Goal: Task Accomplishment & Management: Complete application form

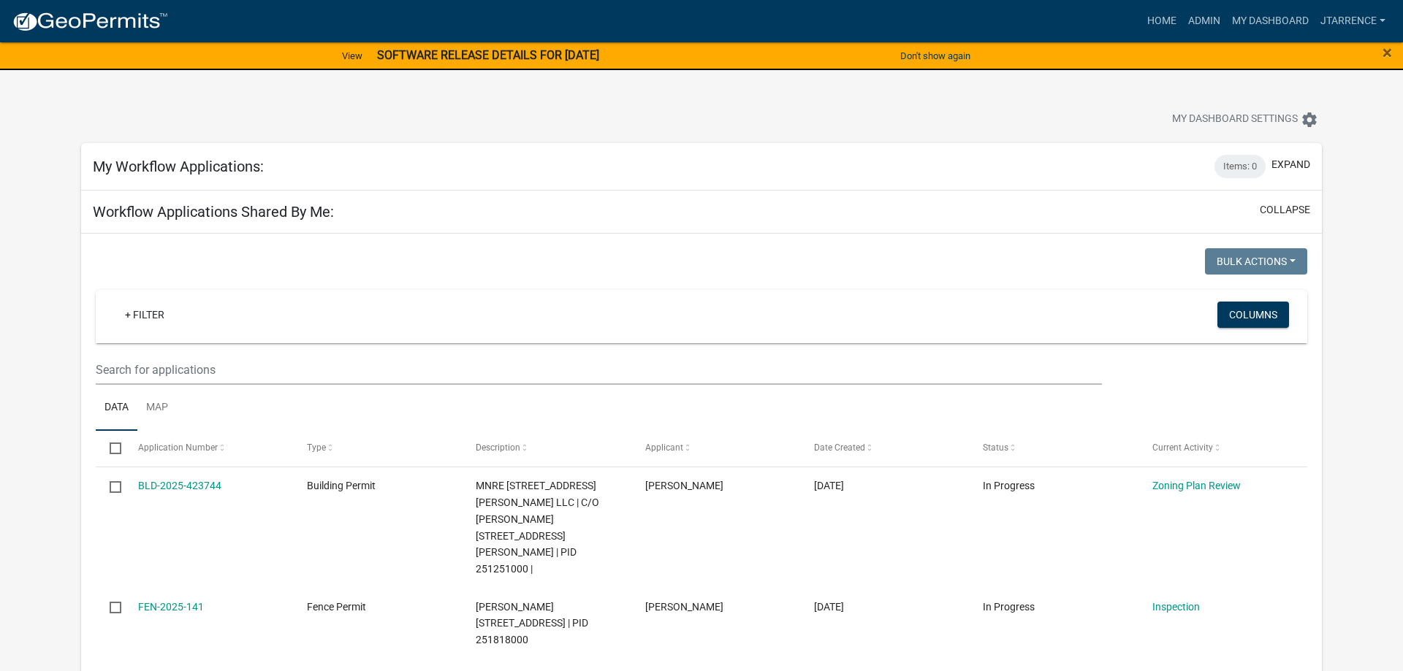
select select "3: 100"
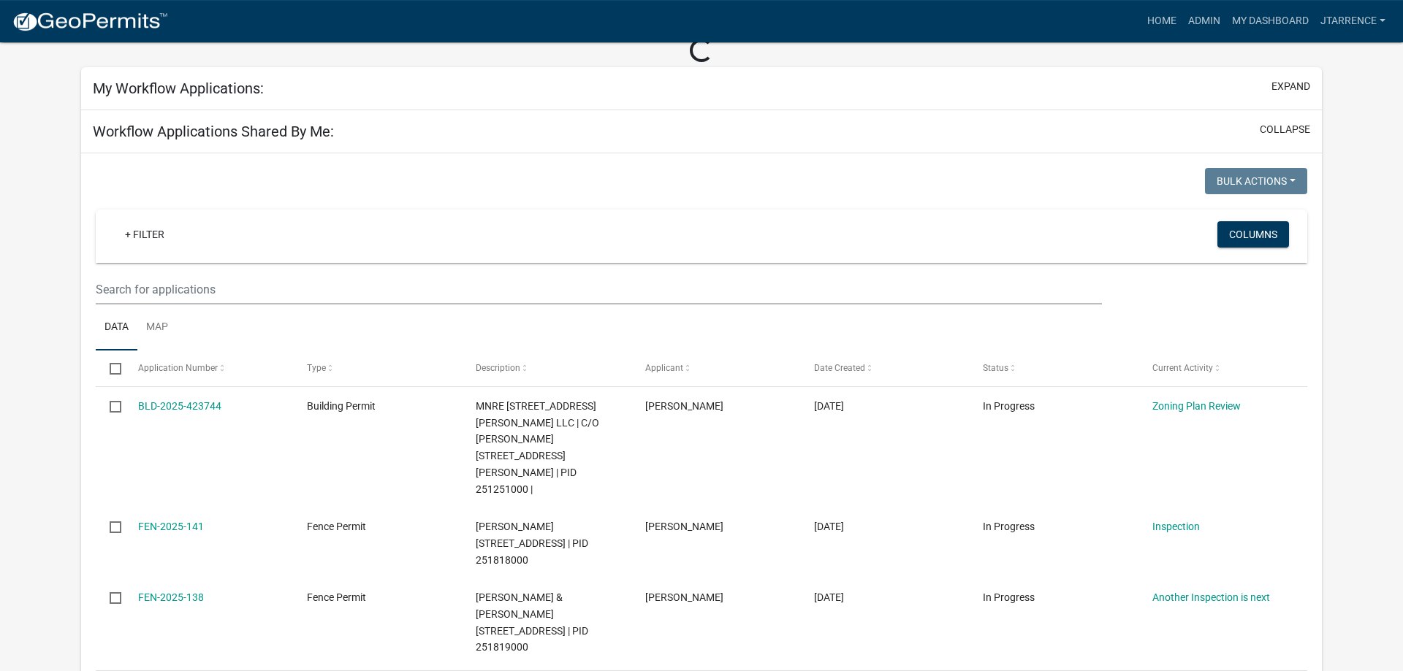
scroll to position [75, 0]
select select "3: 100"
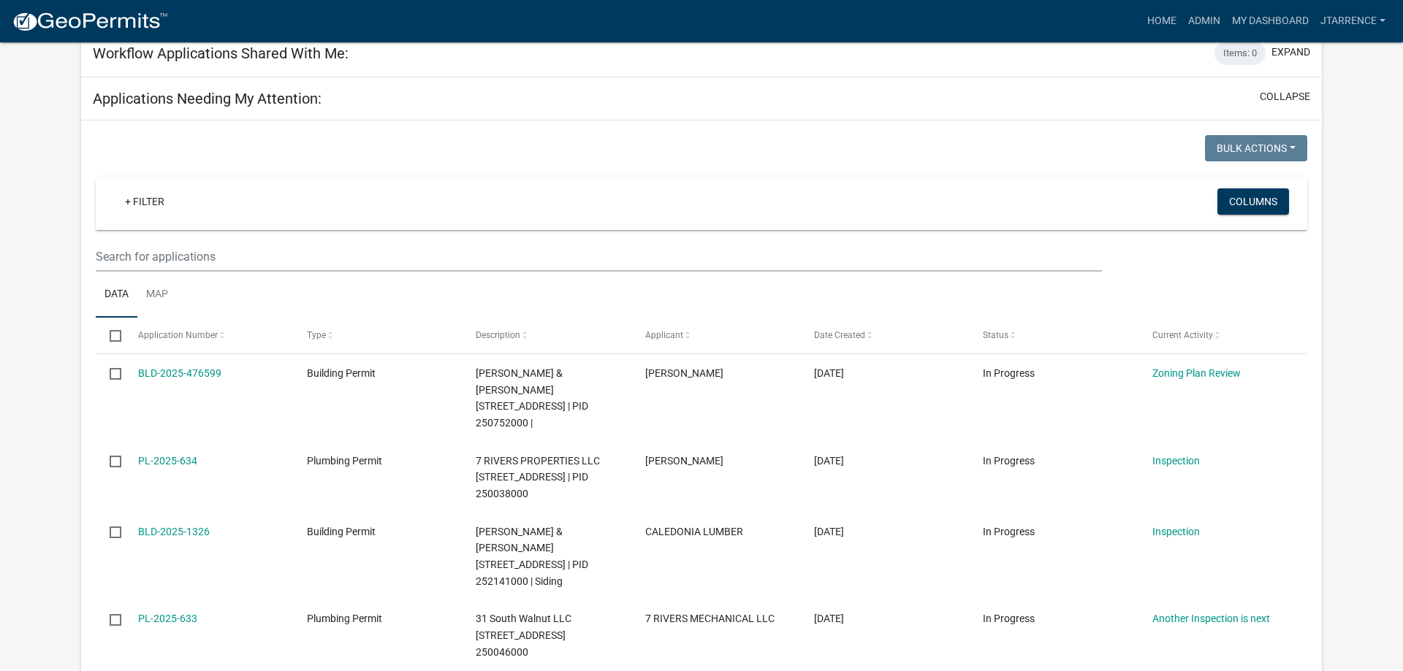
scroll to position [969, 0]
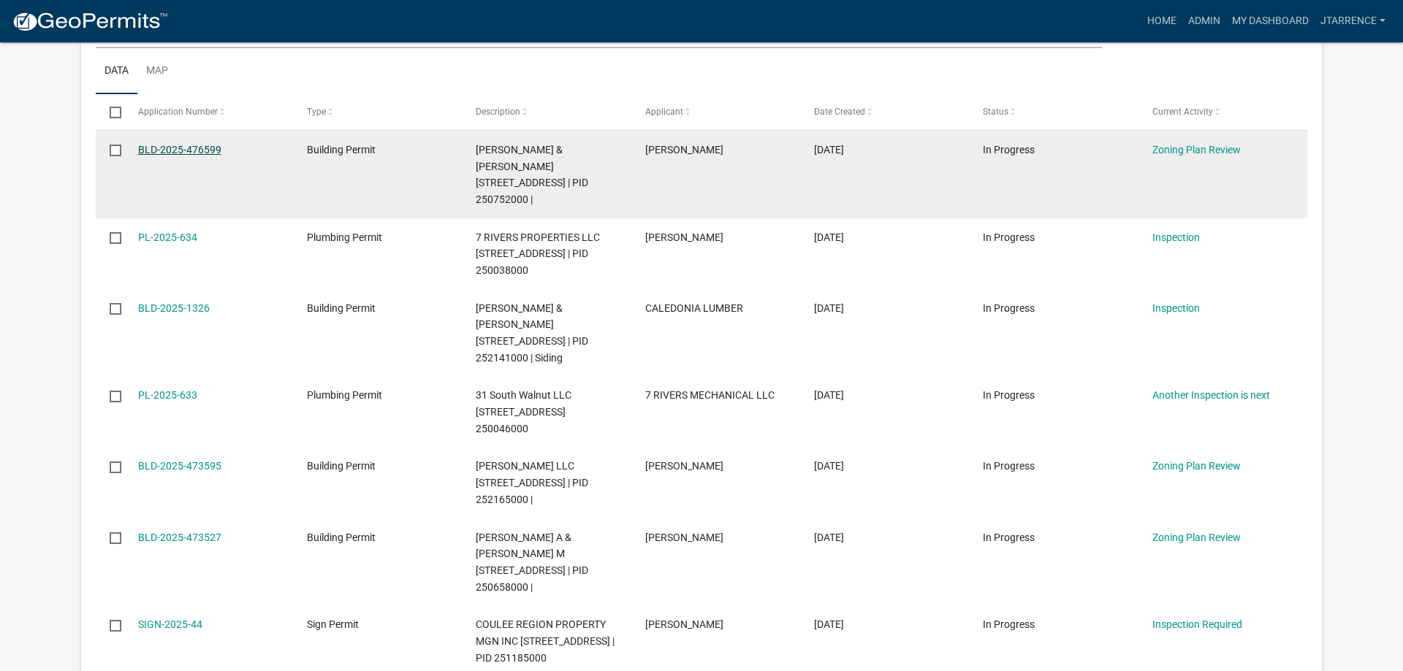
click at [186, 144] on link "BLD-2025-476599" at bounding box center [179, 150] width 83 height 12
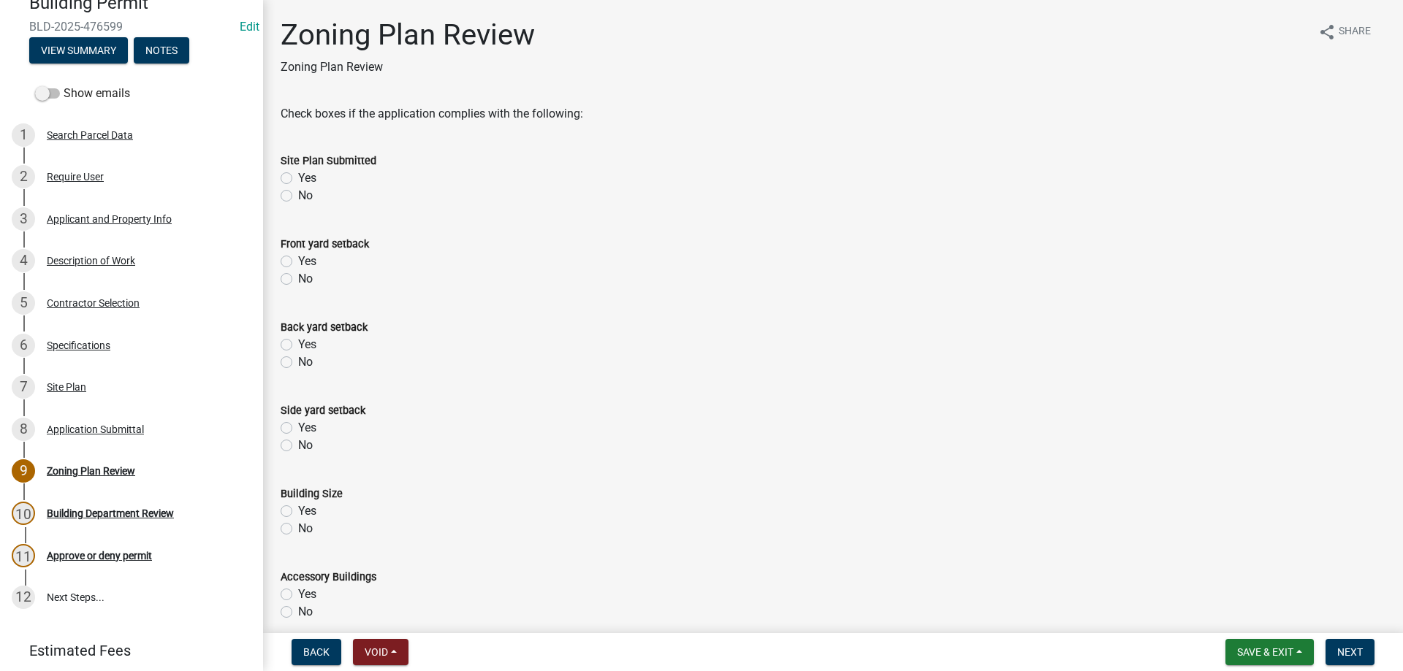
scroll to position [149, 0]
click at [75, 215] on div "Applicant and Property Info" at bounding box center [109, 218] width 125 height 10
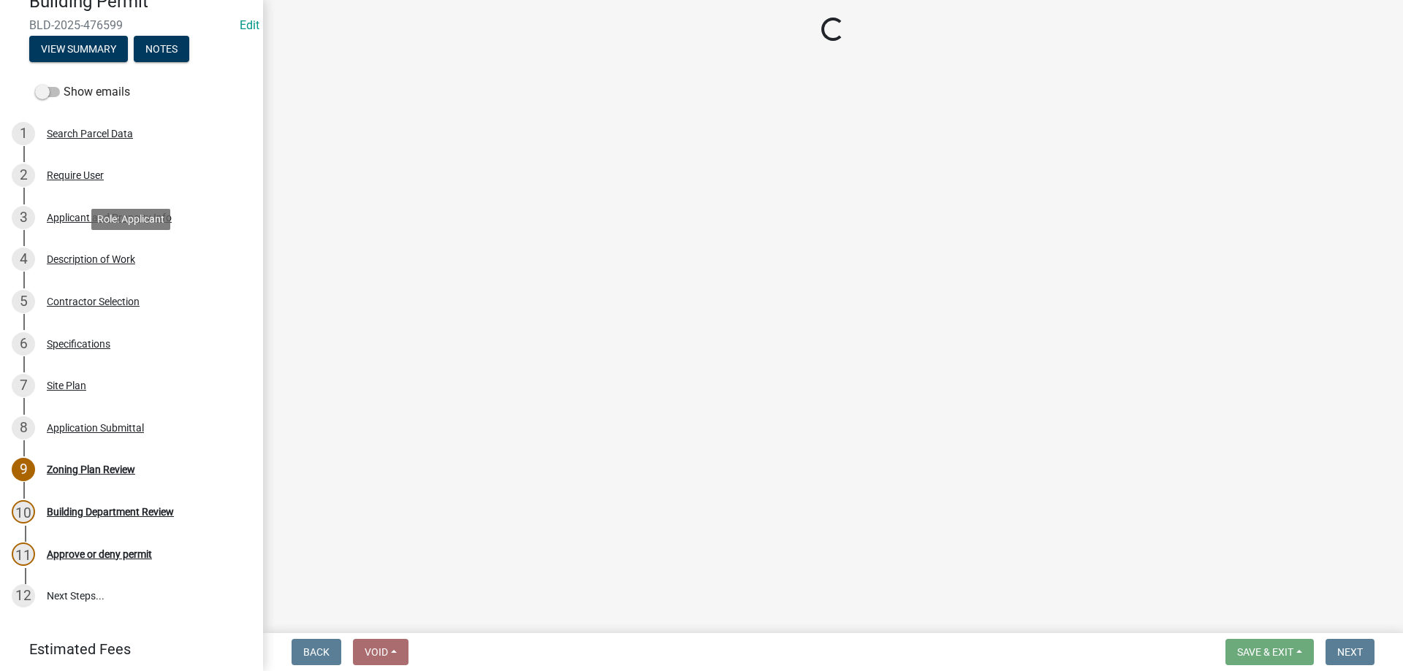
select select "e838c9e2-1e6e-4405-bddc-a3335cd38b08"
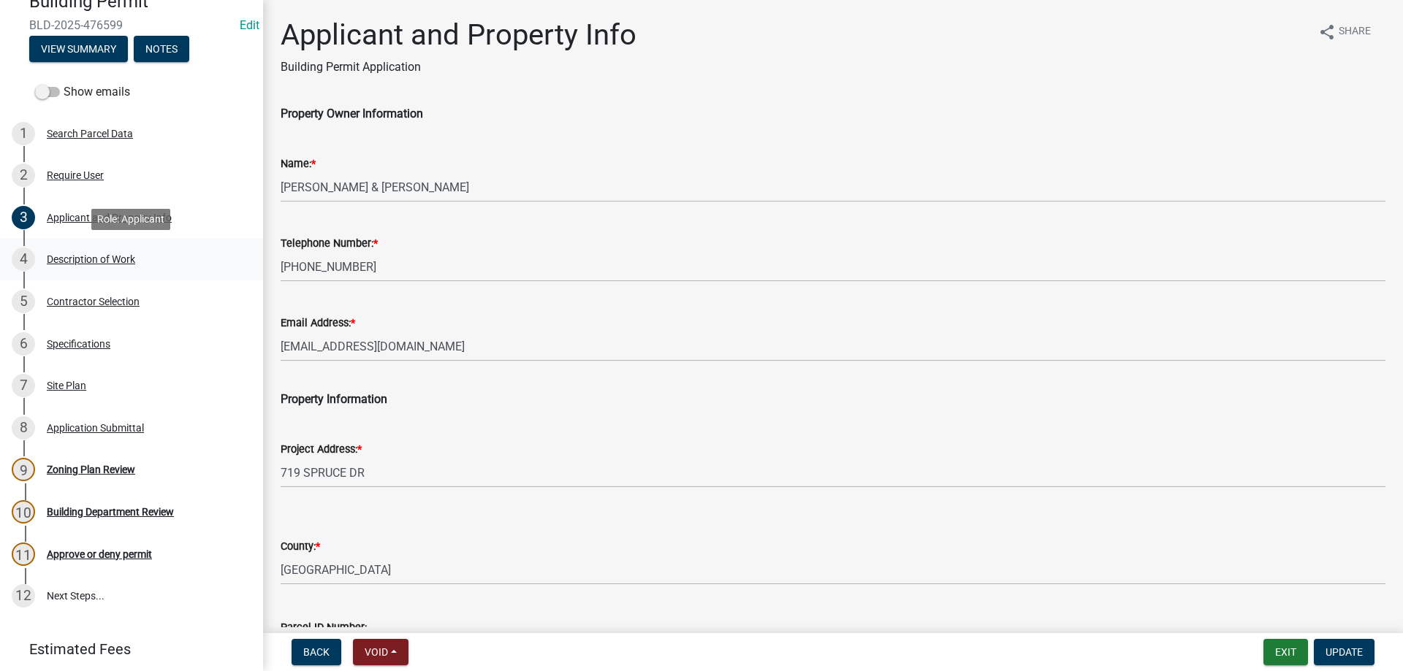
click at [90, 264] on div "Description of Work" at bounding box center [91, 259] width 88 height 10
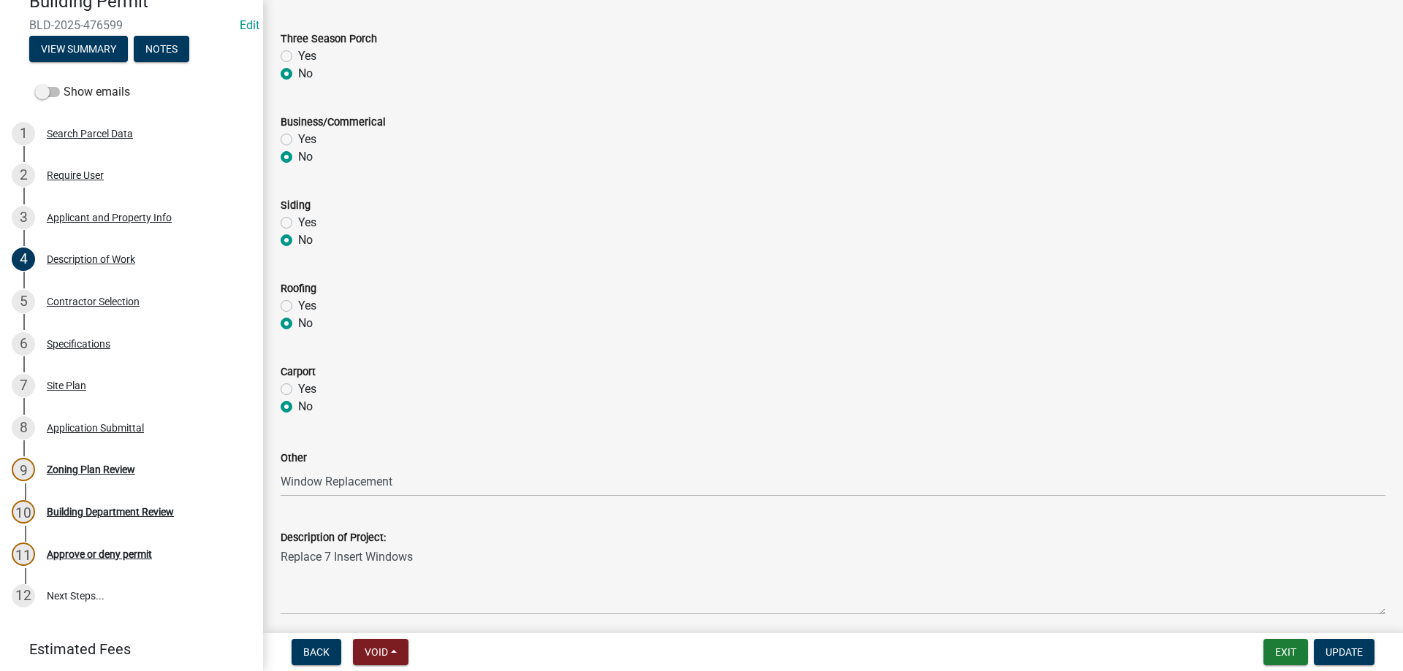
scroll to position [583, 0]
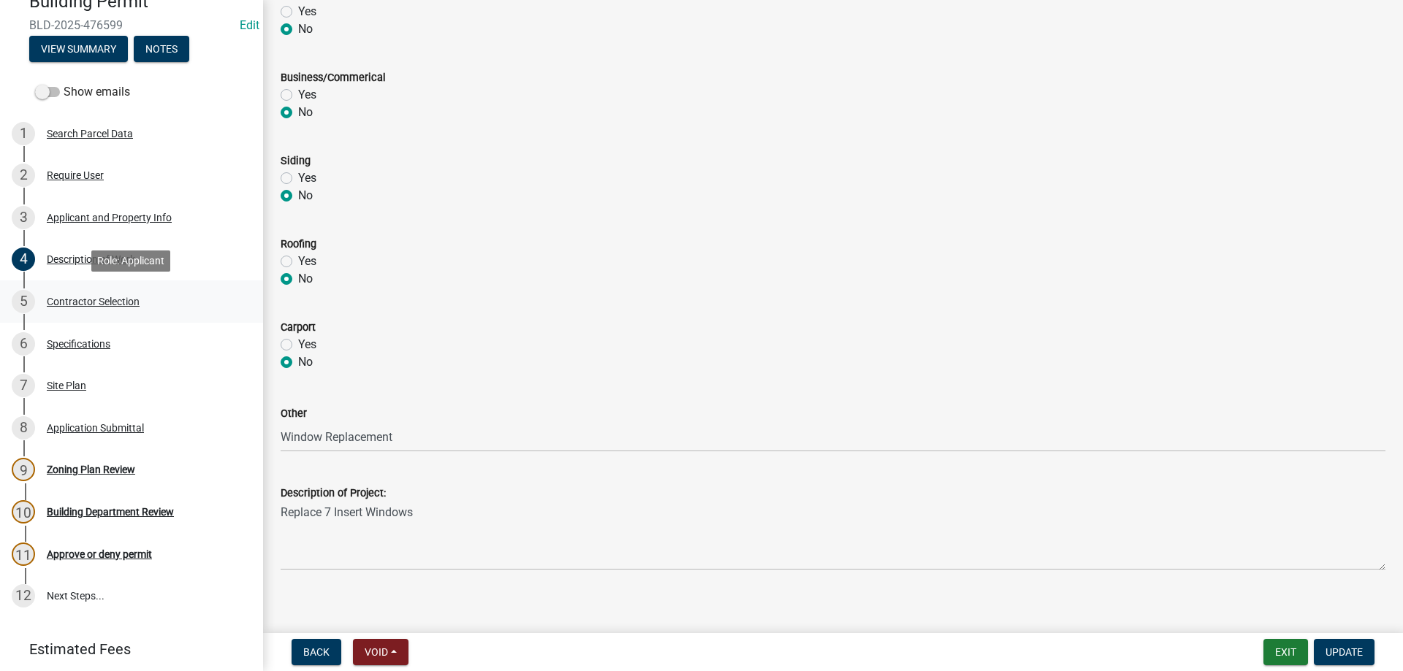
click at [91, 305] on div "Contractor Selection" at bounding box center [93, 302] width 93 height 10
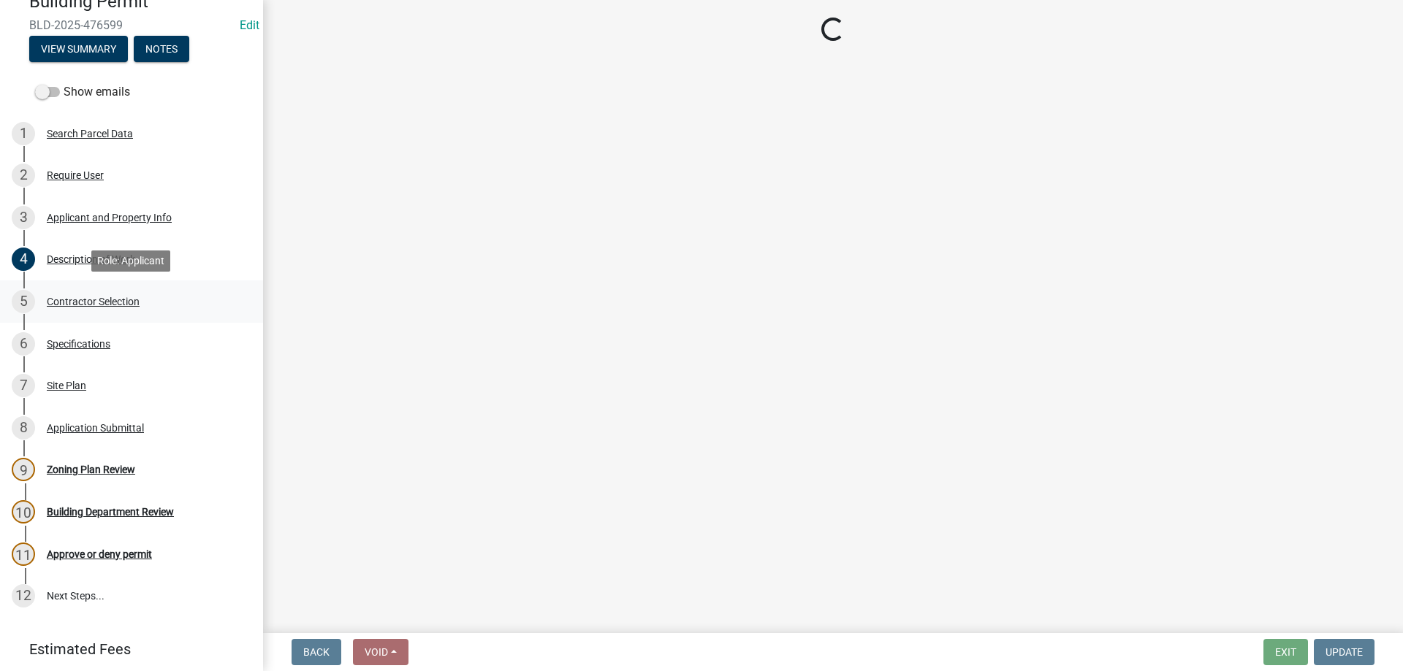
scroll to position [0, 0]
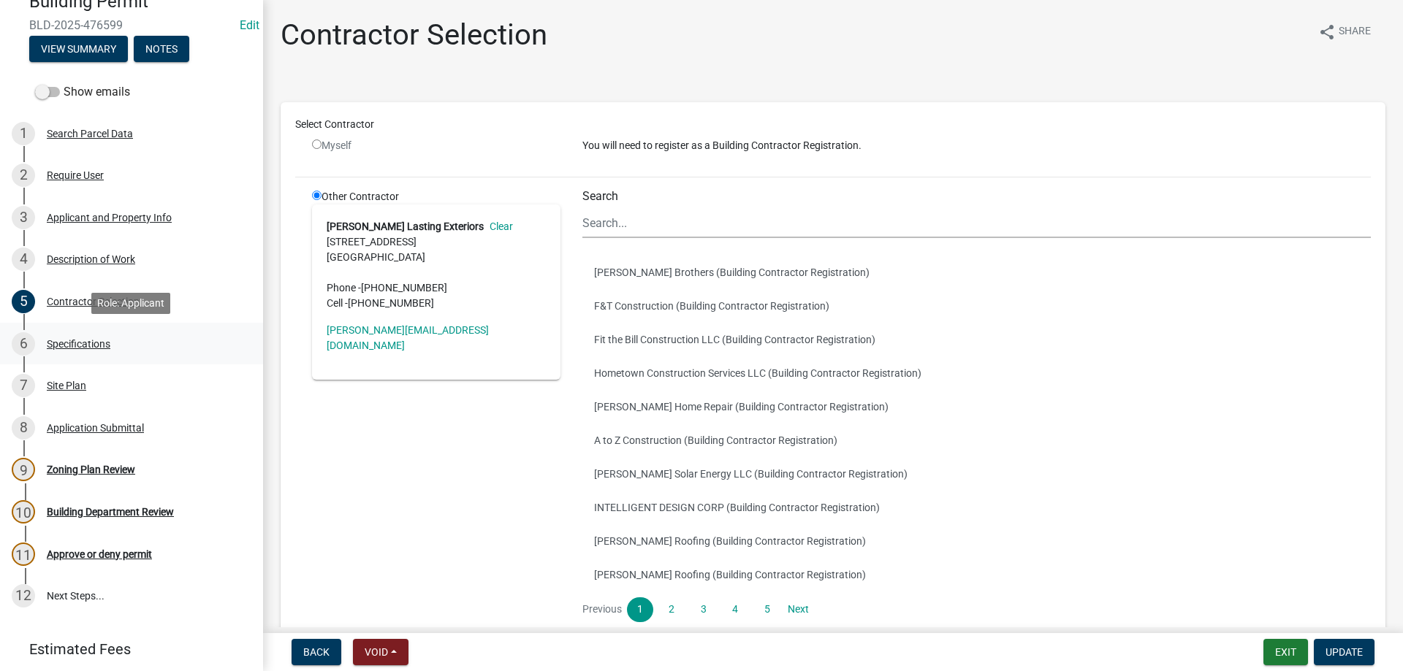
click at [102, 345] on div "Specifications" at bounding box center [79, 344] width 64 height 10
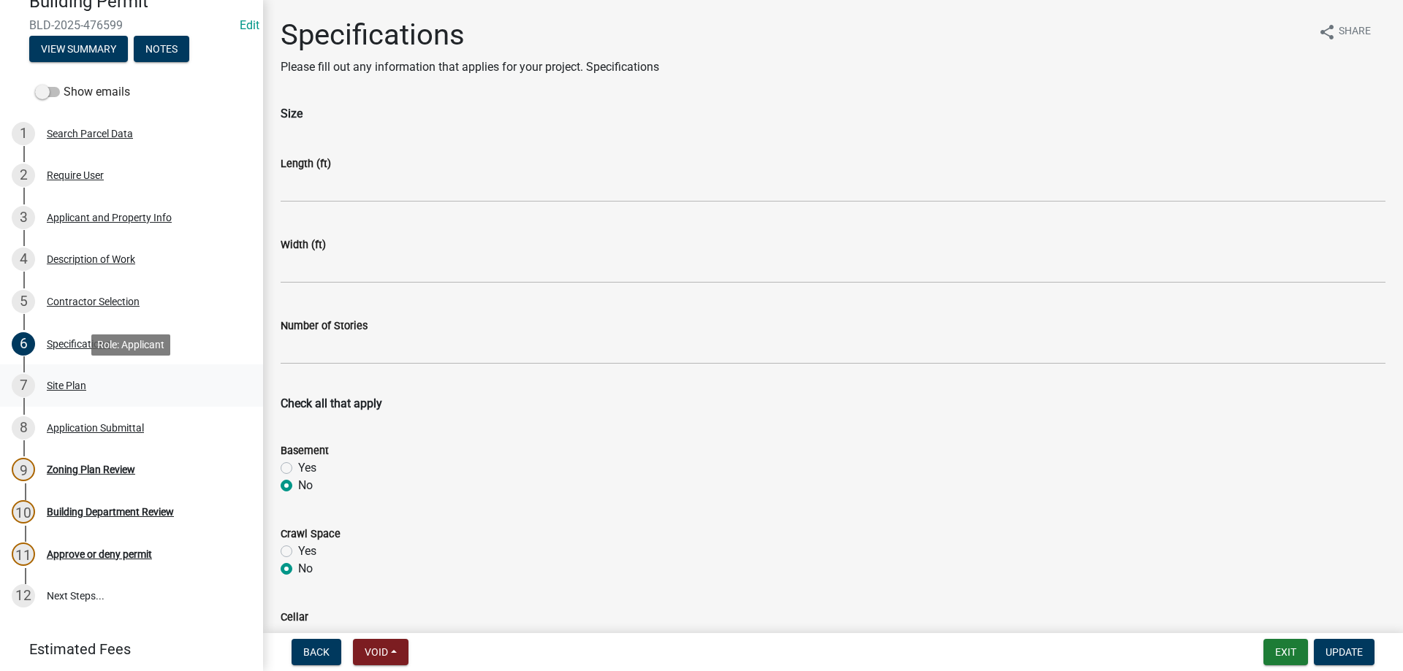
scroll to position [198, 0]
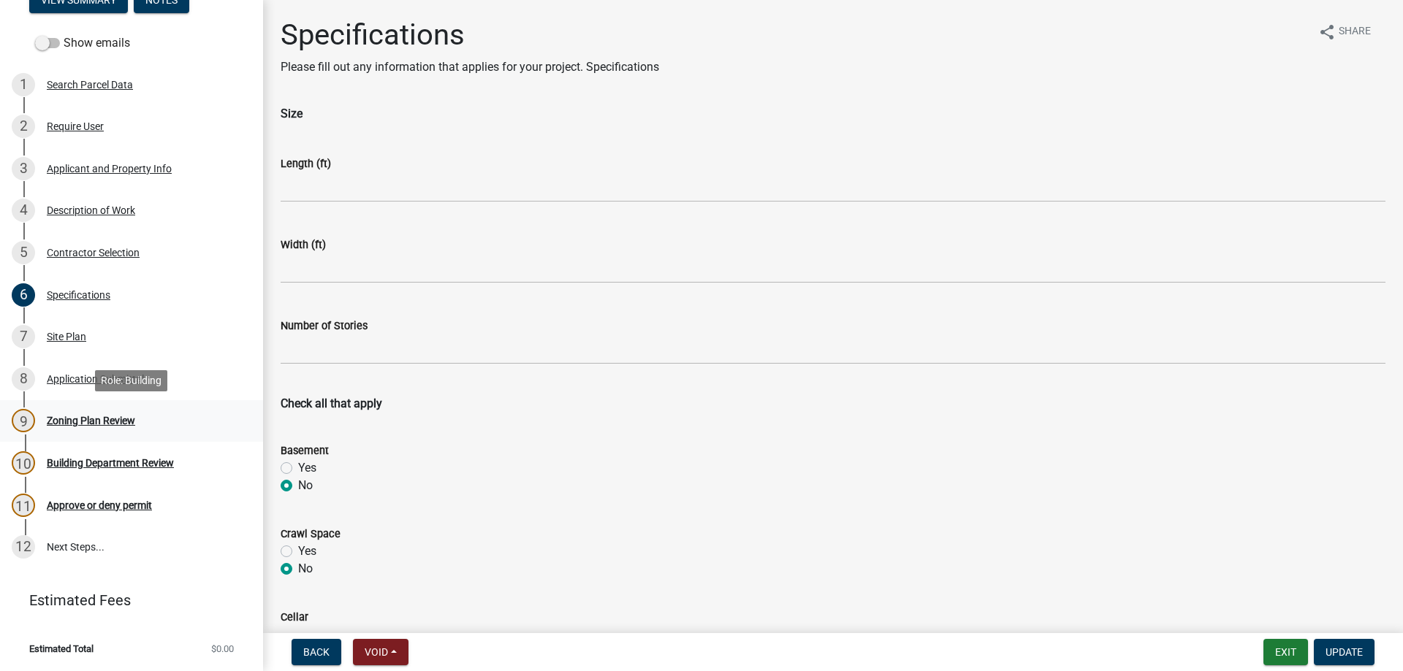
click at [103, 422] on div "Zoning Plan Review" at bounding box center [91, 421] width 88 height 10
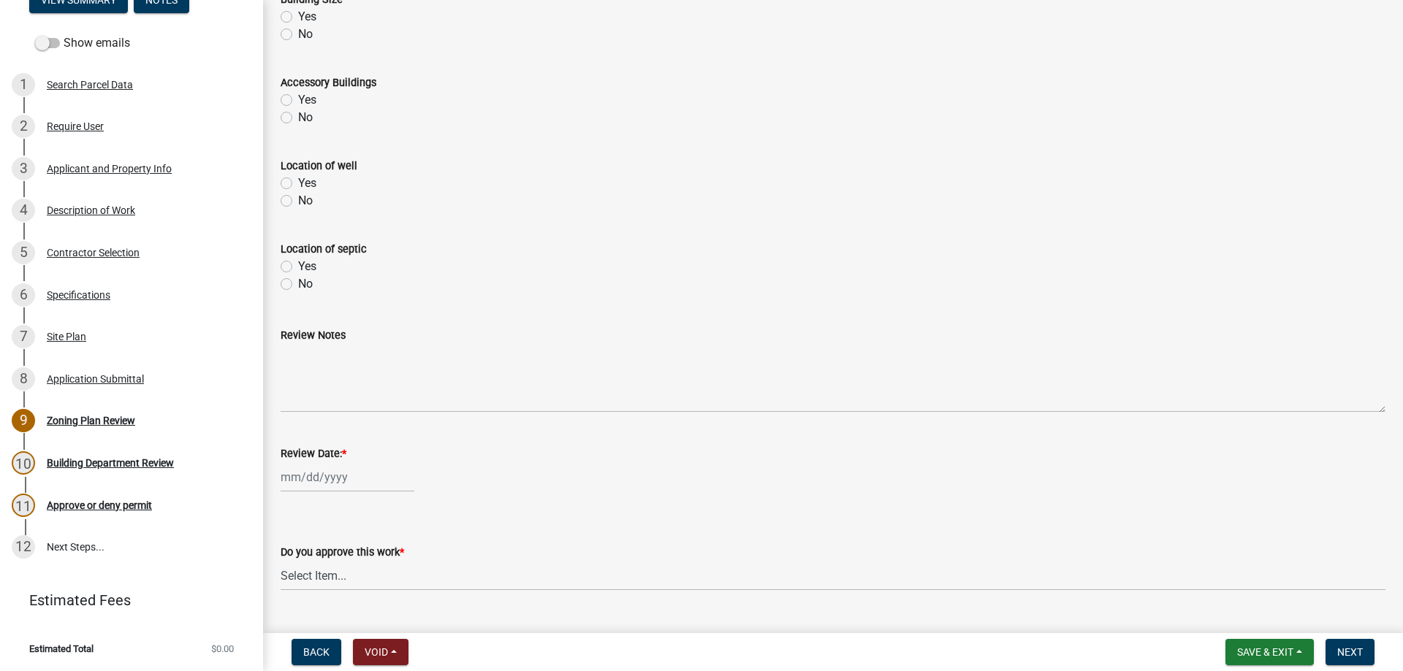
scroll to position [528, 0]
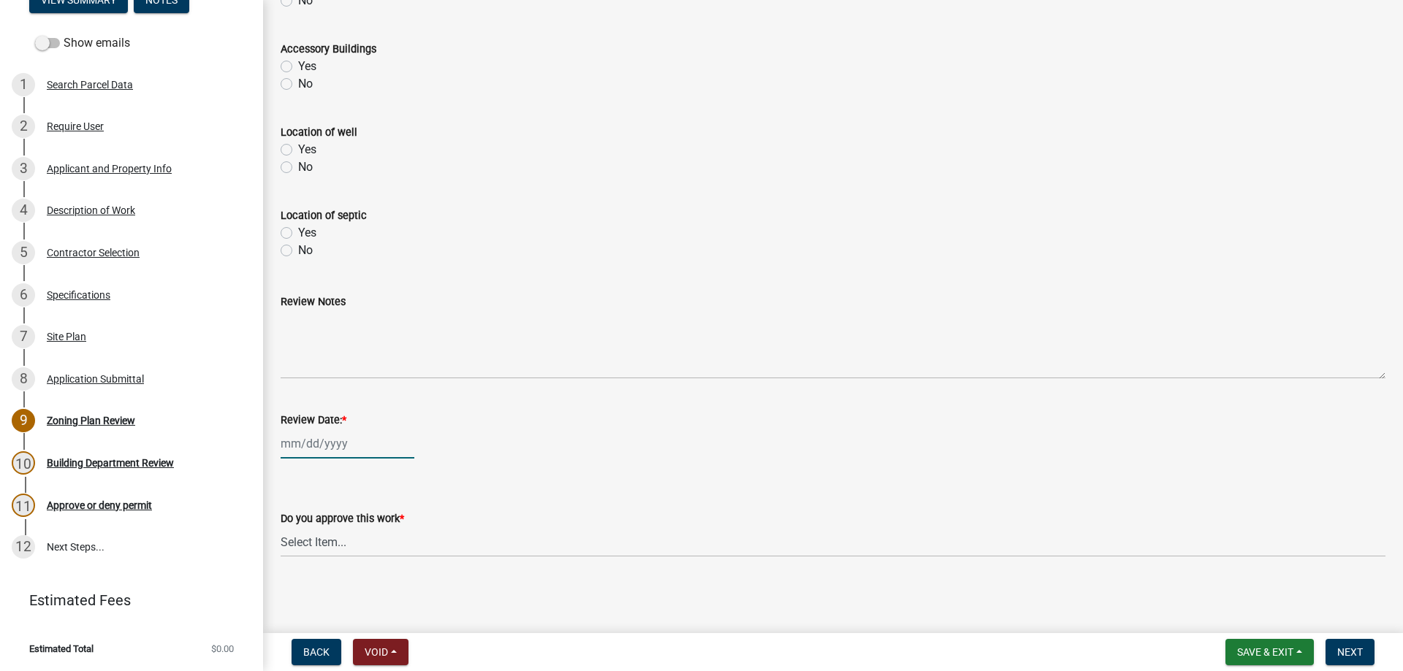
click at [331, 446] on input "Review Date: *" at bounding box center [348, 444] width 134 height 30
select select "9"
select select "2025"
click at [349, 319] on div "10" at bounding box center [341, 319] width 23 height 23
type input "[DATE]"
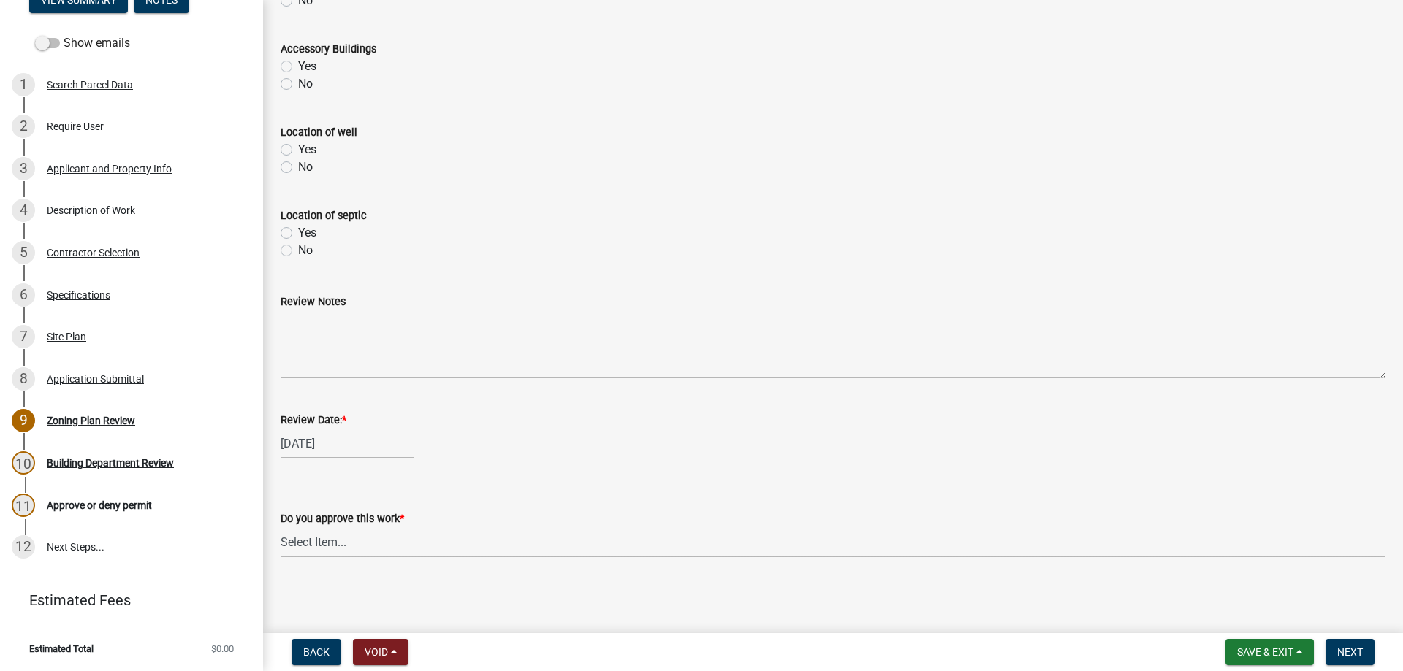
click at [281, 528] on select "Select Item... Yes No" at bounding box center [833, 543] width 1105 height 30
click option "Yes" at bounding box center [0, 0] width 0 height 0
select select "90a60f2d-528c-4c9a-9c39-f00b3f6598b9"
click at [1354, 655] on span "Next" at bounding box center [1350, 653] width 26 height 12
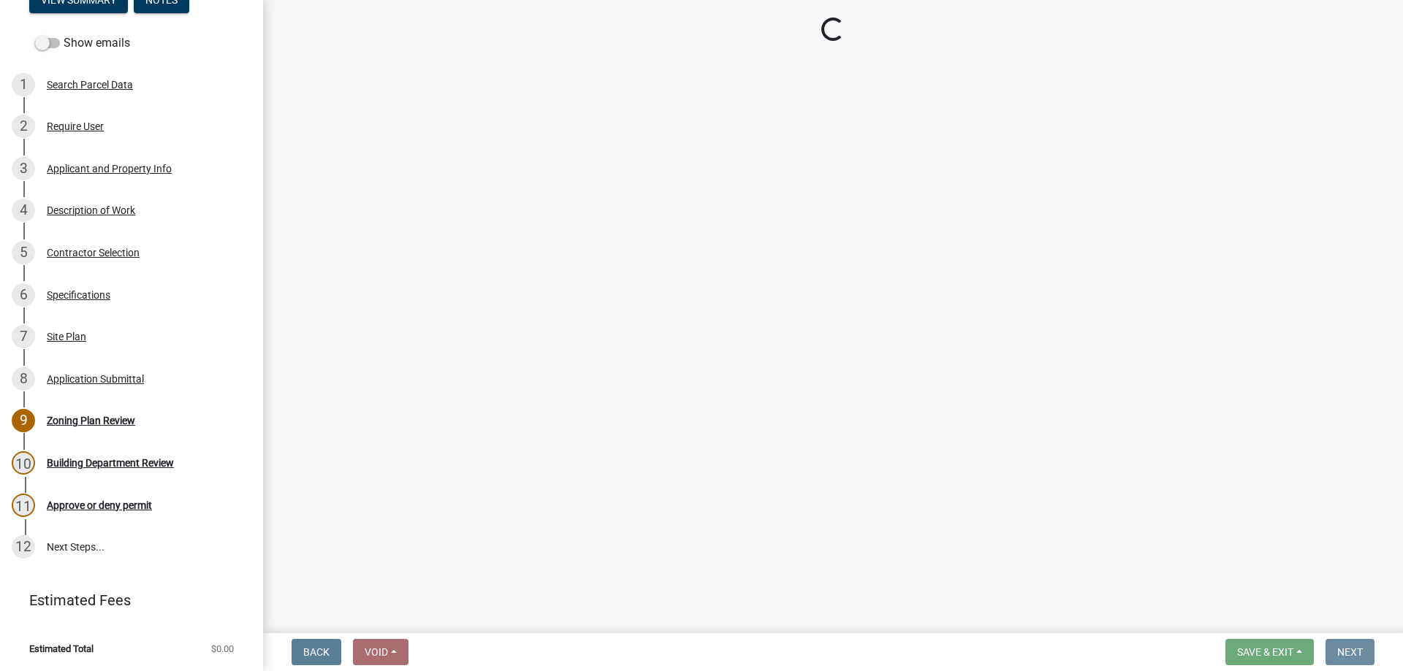
scroll to position [0, 0]
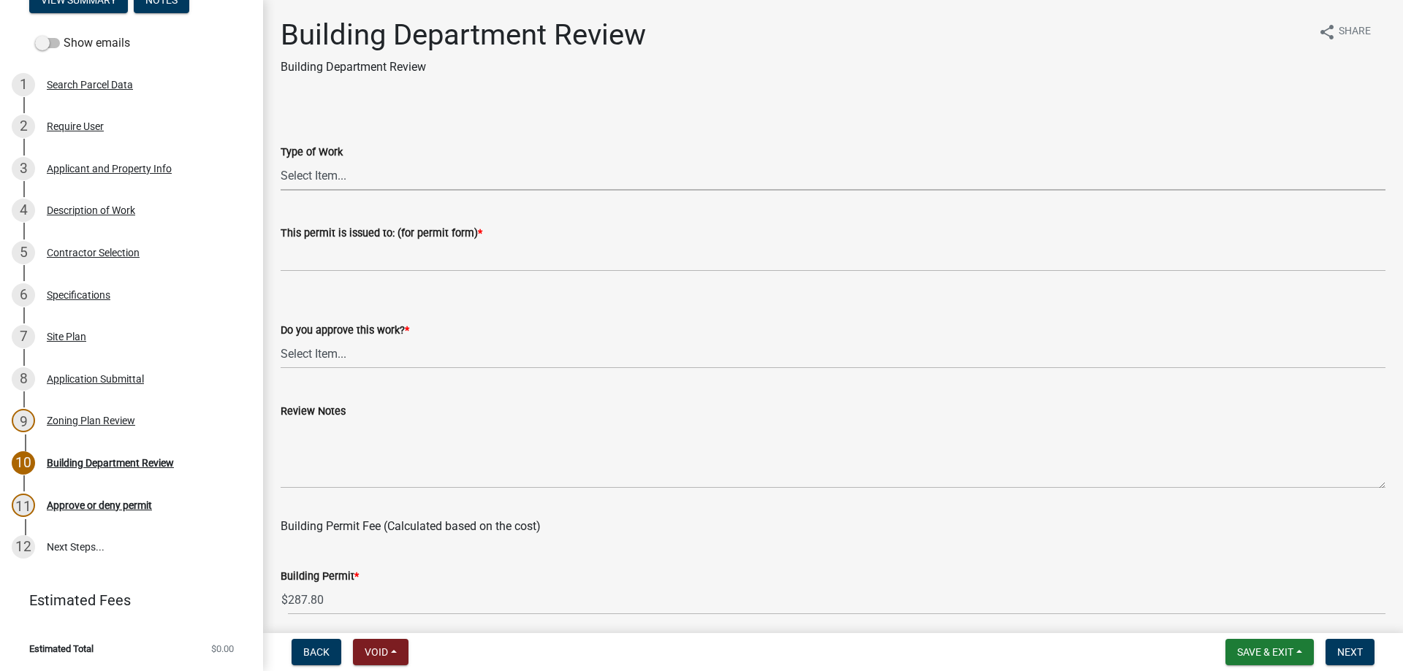
click at [281, 161] on select "Select Item... Roofing Siding Deck Other" at bounding box center [833, 176] width 1105 height 30
click option "Other" at bounding box center [0, 0] width 0 height 0
select select "bbf8997e-a289-4d03-8bd2-4f168381adc4"
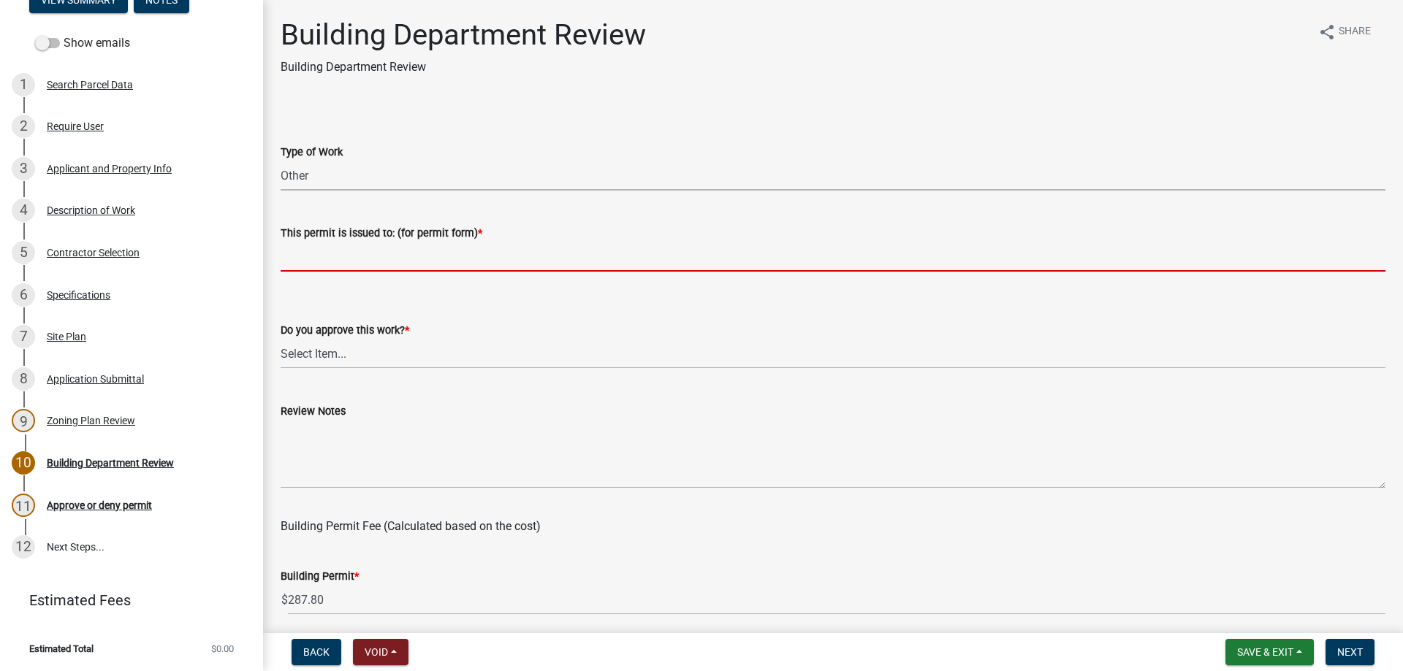
click at [338, 266] on input "This permit is issued to: (for permit form) *" at bounding box center [833, 257] width 1105 height 30
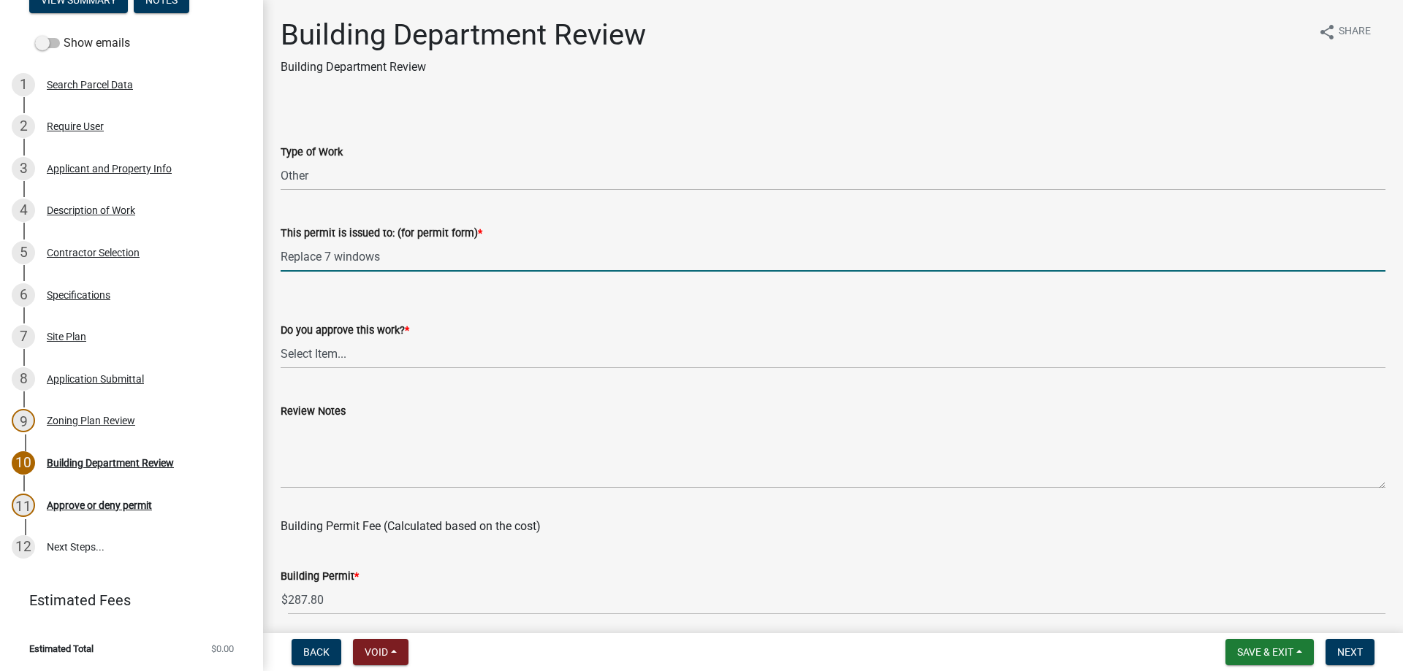
type input "Replace 7 windows"
click at [281, 339] on select "Select Item... Yes No" at bounding box center [833, 354] width 1105 height 30
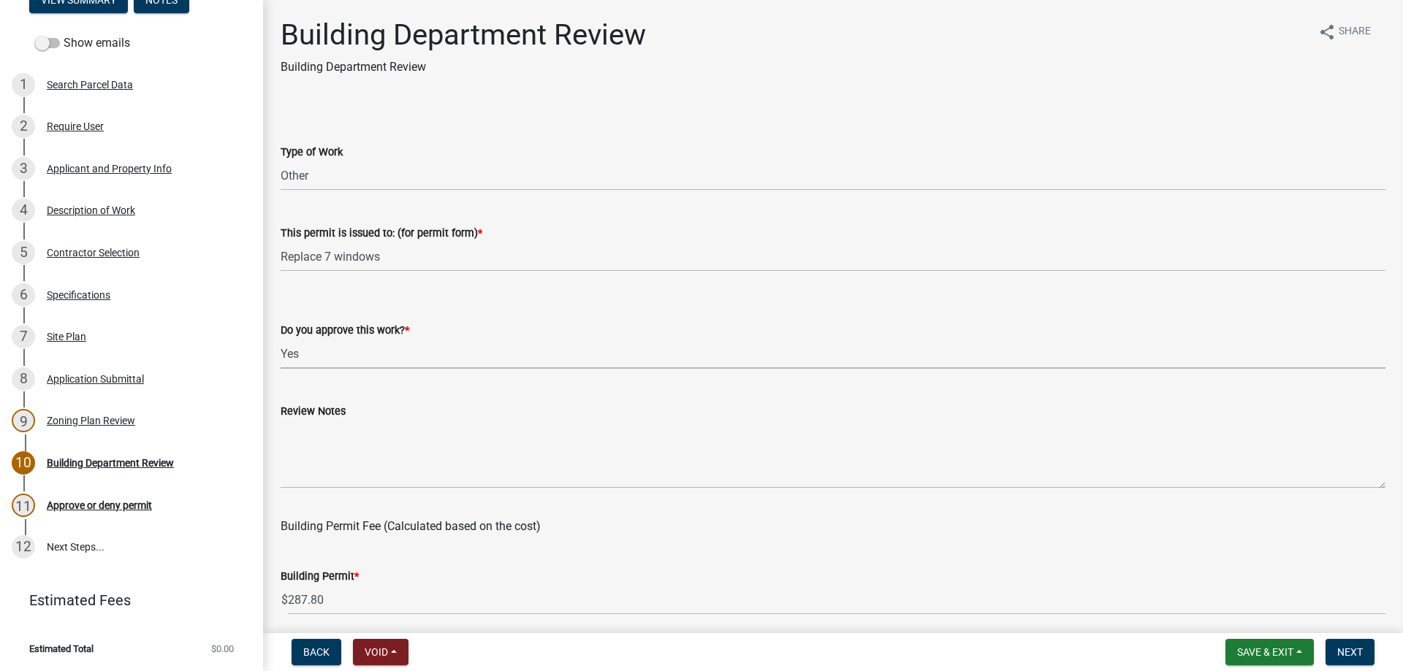
click option "Yes" at bounding box center [0, 0] width 0 height 0
select select "689549b3-38a5-47de-8a89-287a50612ed0"
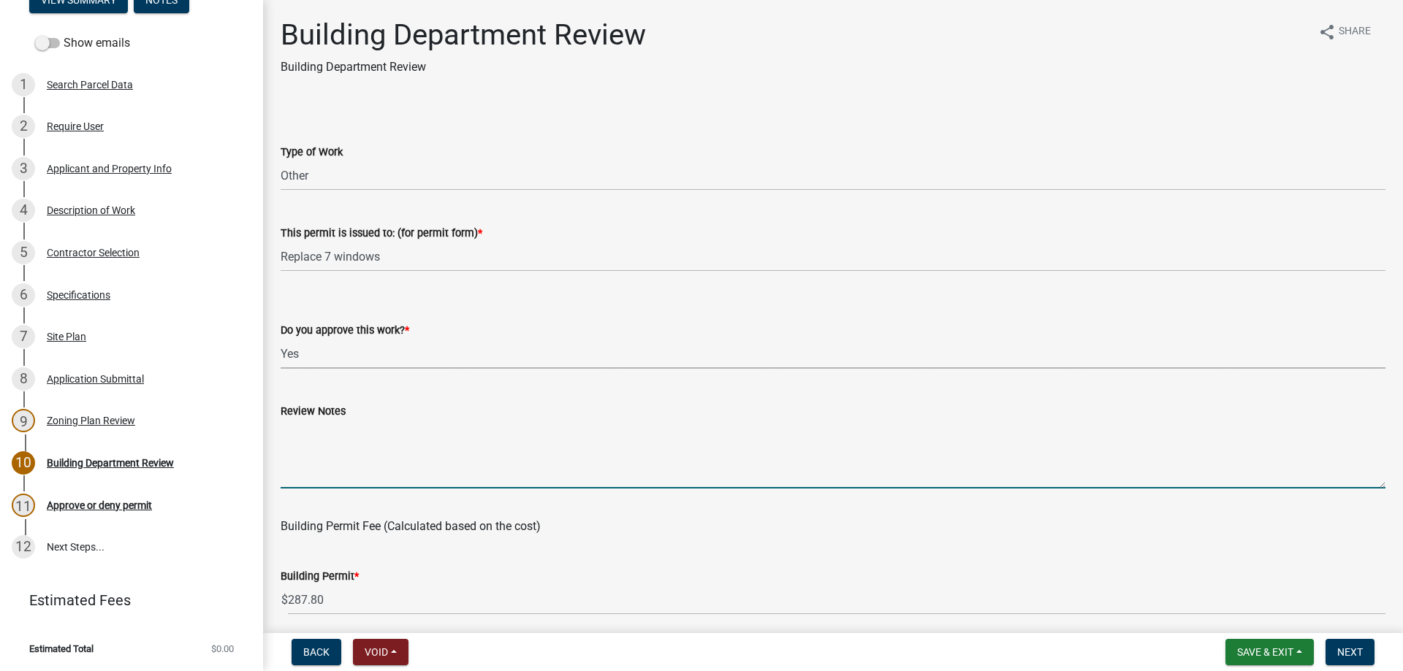
click at [321, 427] on textarea "Review Notes" at bounding box center [833, 454] width 1105 height 69
type textarea "W"
type textarea "Ensure home is brought up to current code for smoke and carbon monoxide detecto…"
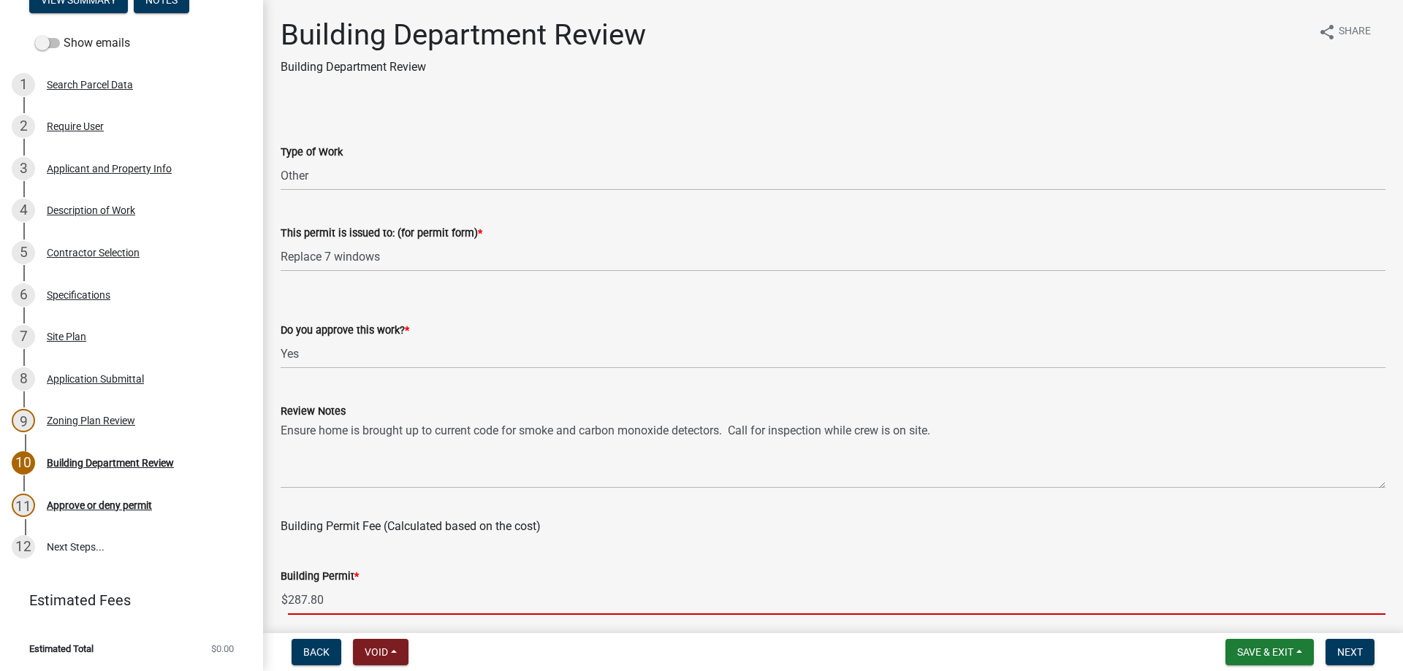
click at [346, 595] on input "287.80" at bounding box center [836, 600] width 1097 height 30
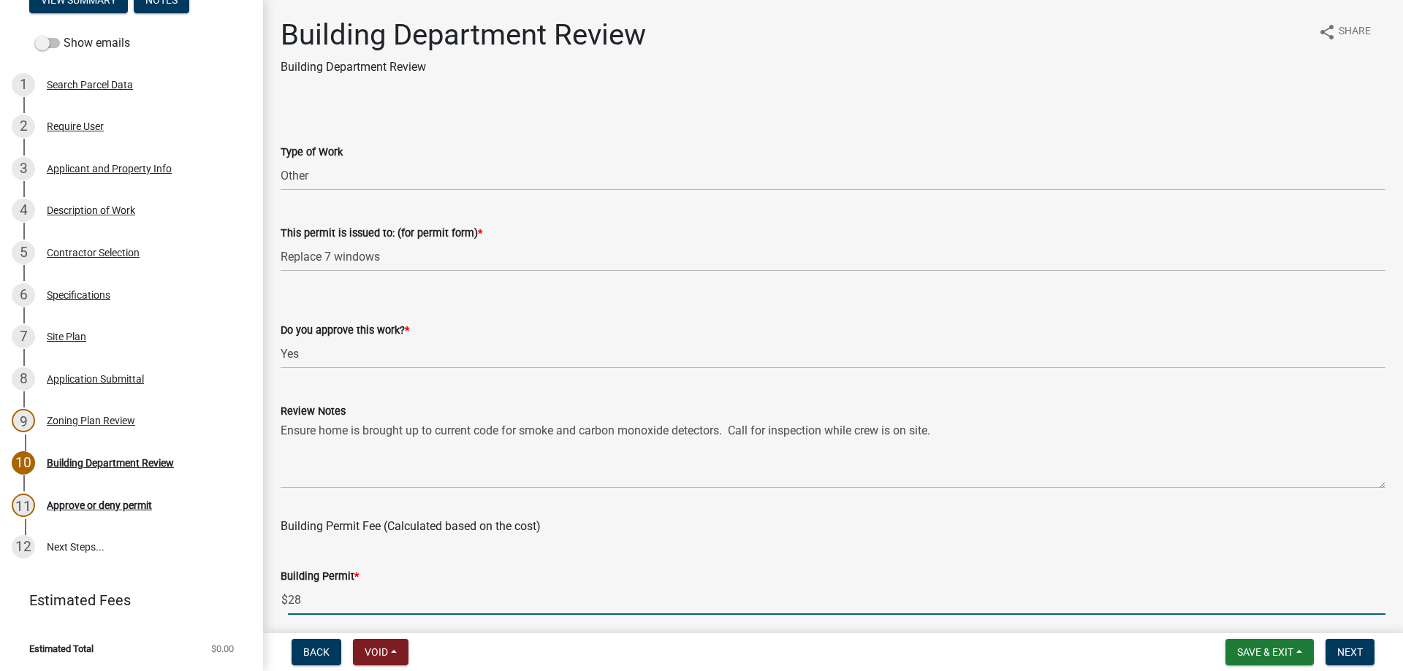
type input "2"
type input "50"
select select "9"
select select "2025"
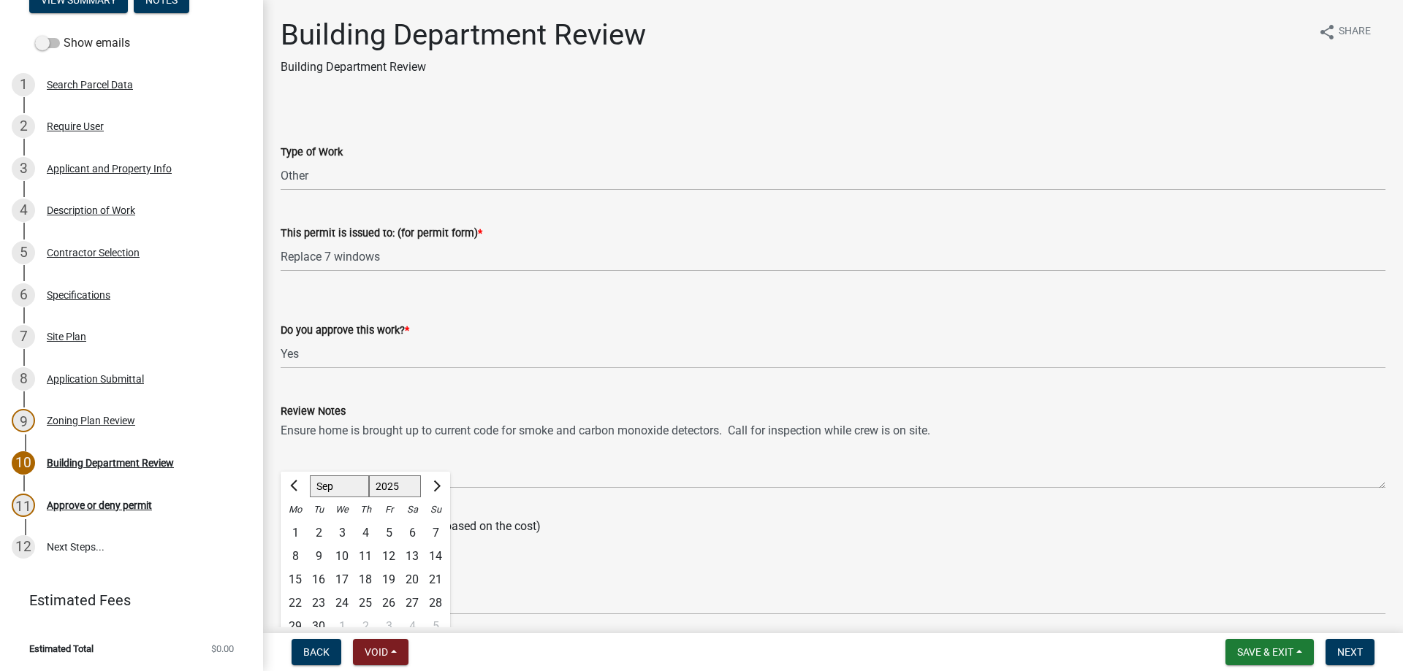
scroll to position [246, 0]
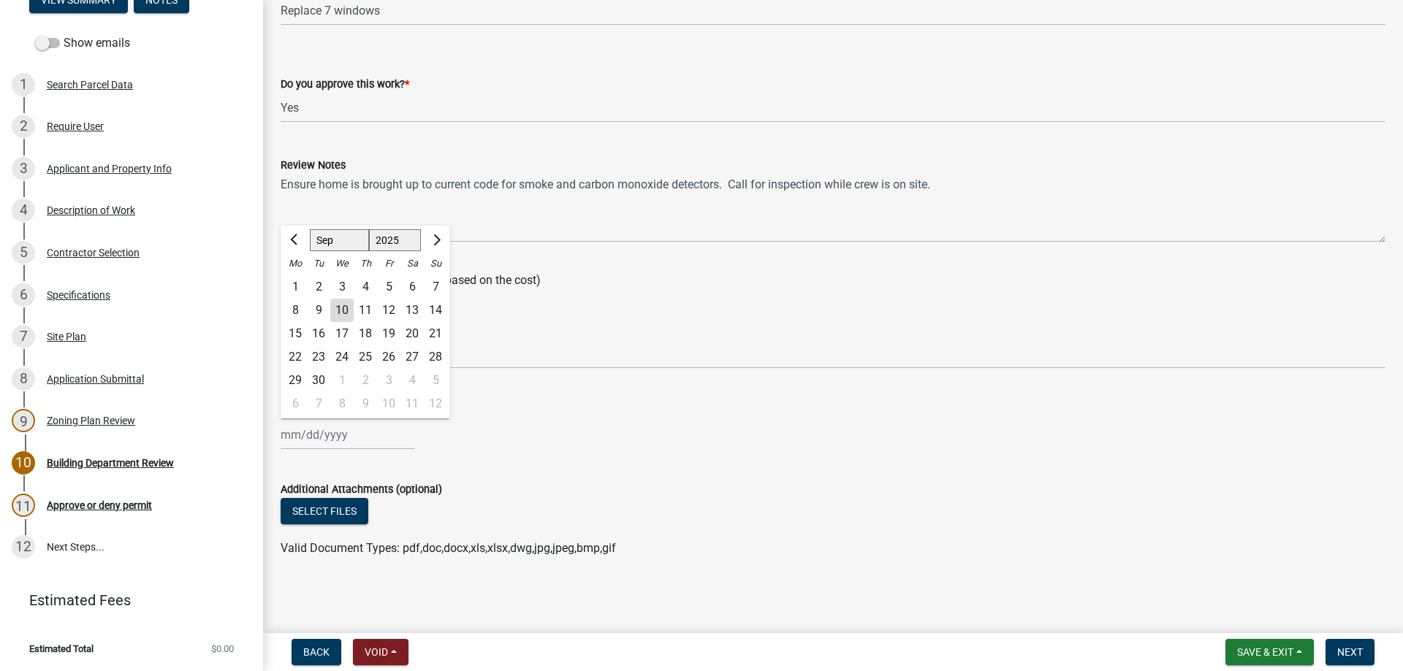
click at [344, 311] on div "10" at bounding box center [341, 310] width 23 height 23
type input "[DATE]"
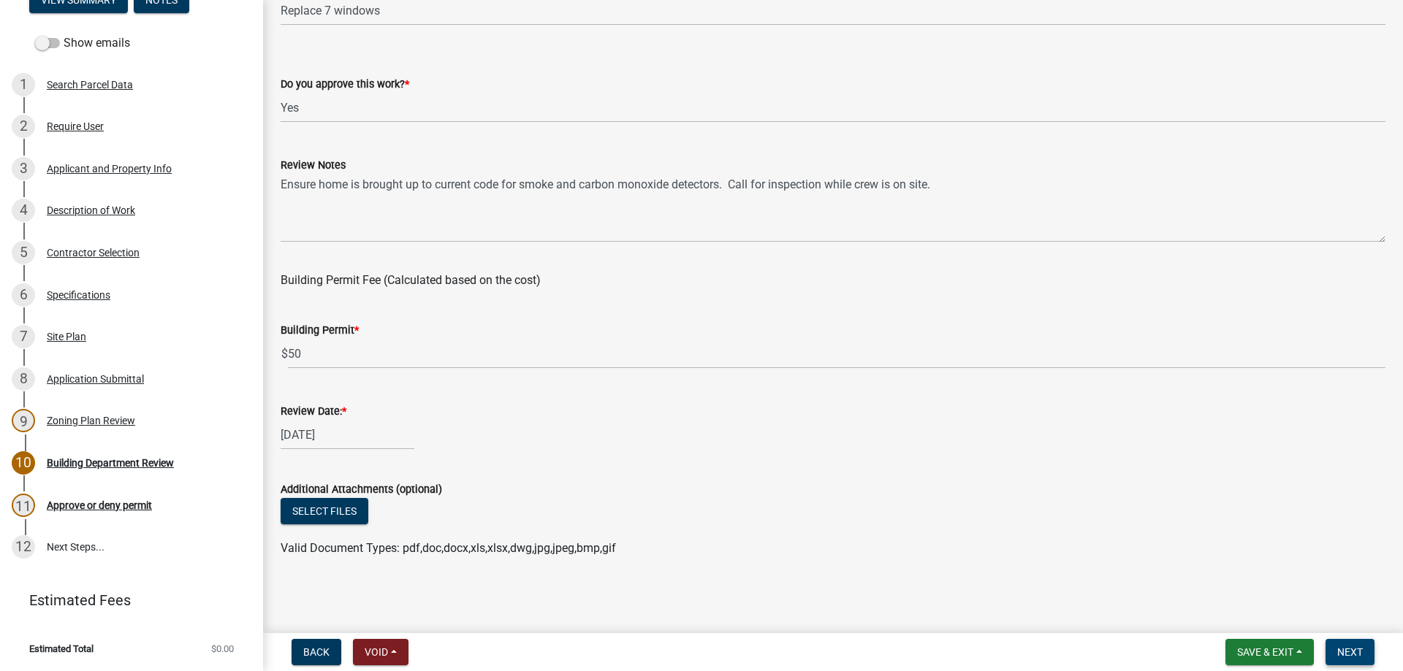
click at [1354, 649] on span "Next" at bounding box center [1350, 653] width 26 height 12
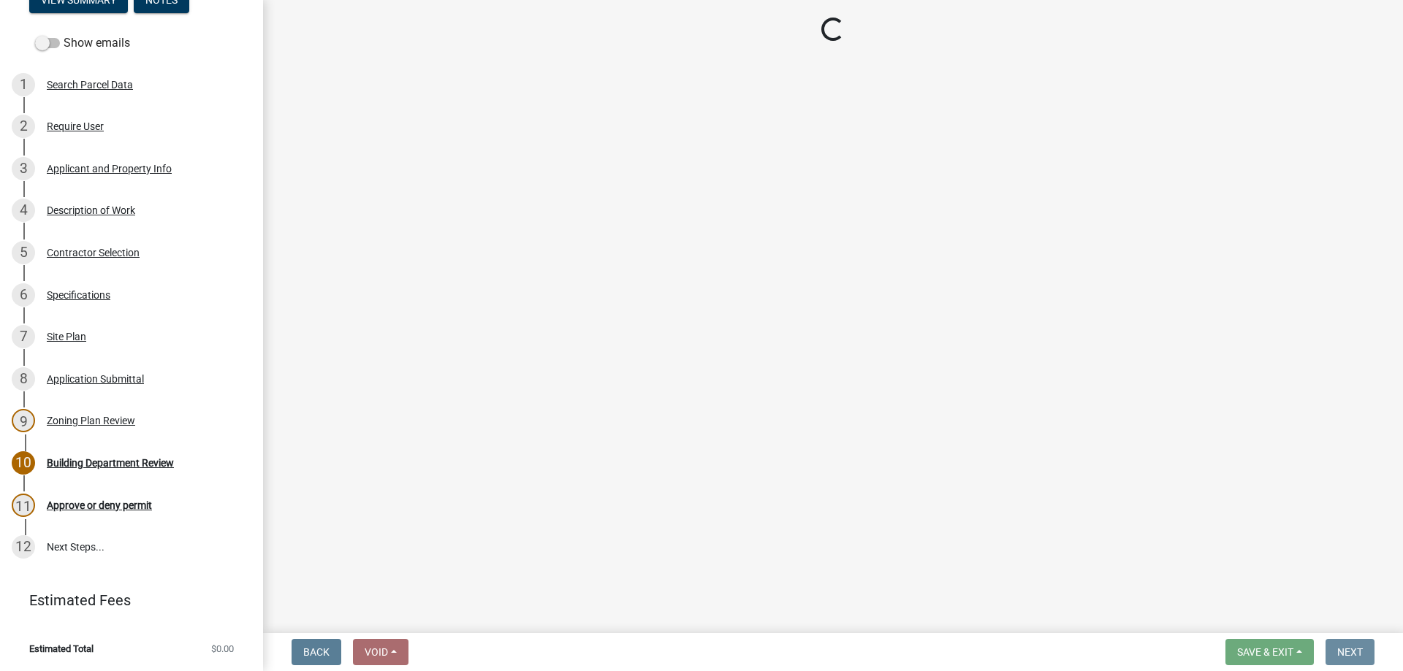
scroll to position [0, 0]
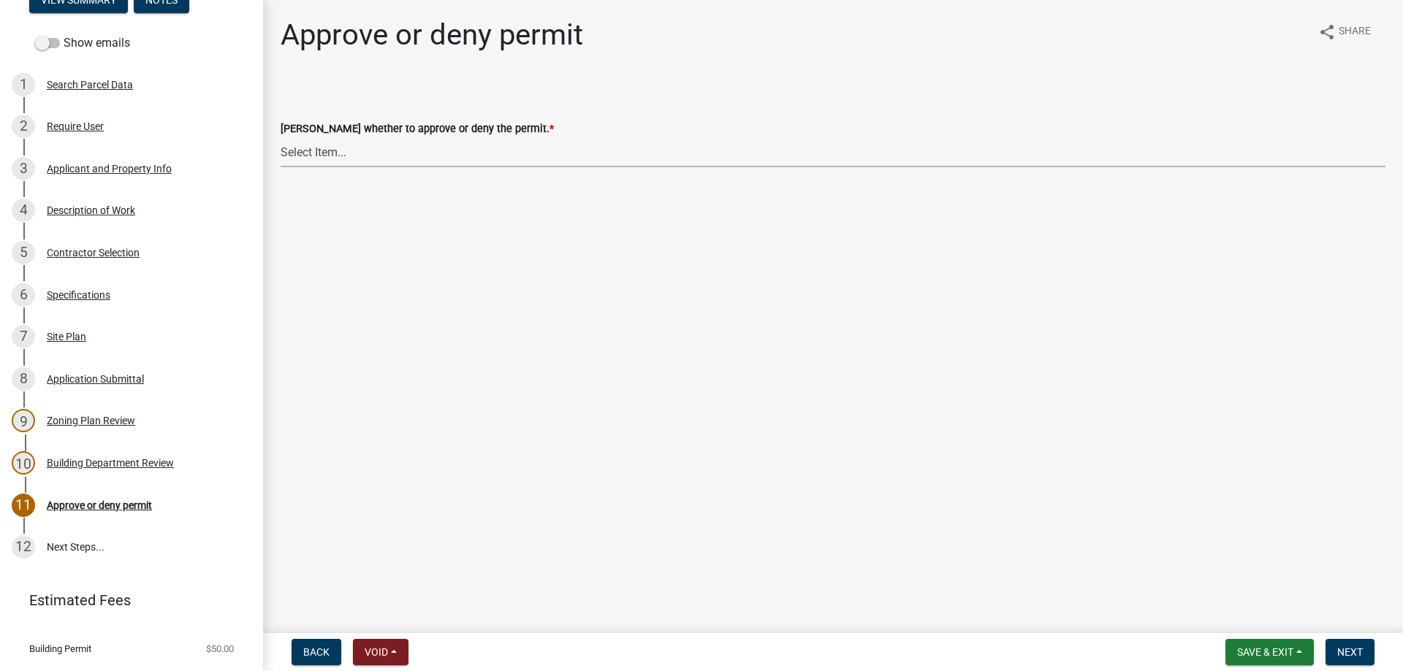
click at [281, 137] on select "Select Item... Approve Deny" at bounding box center [833, 152] width 1105 height 30
click option "Deny" at bounding box center [0, 0] width 0 height 0
click at [281, 137] on select "Select Item... Approve Deny" at bounding box center [833, 152] width 1105 height 30
click option "Approve" at bounding box center [0, 0] width 0 height 0
select select "d6055423-832b-4dbf-8b87-0bb94d1ae5d3"
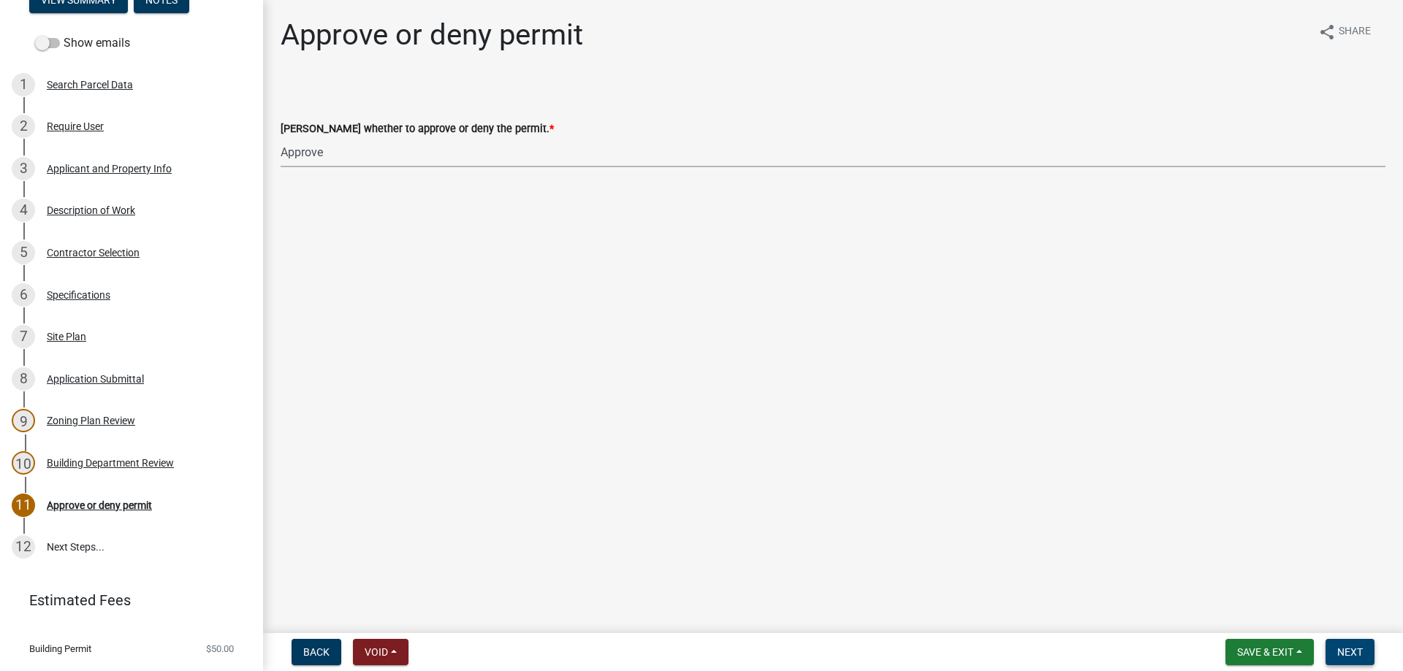
click at [1355, 656] on span "Next" at bounding box center [1350, 653] width 26 height 12
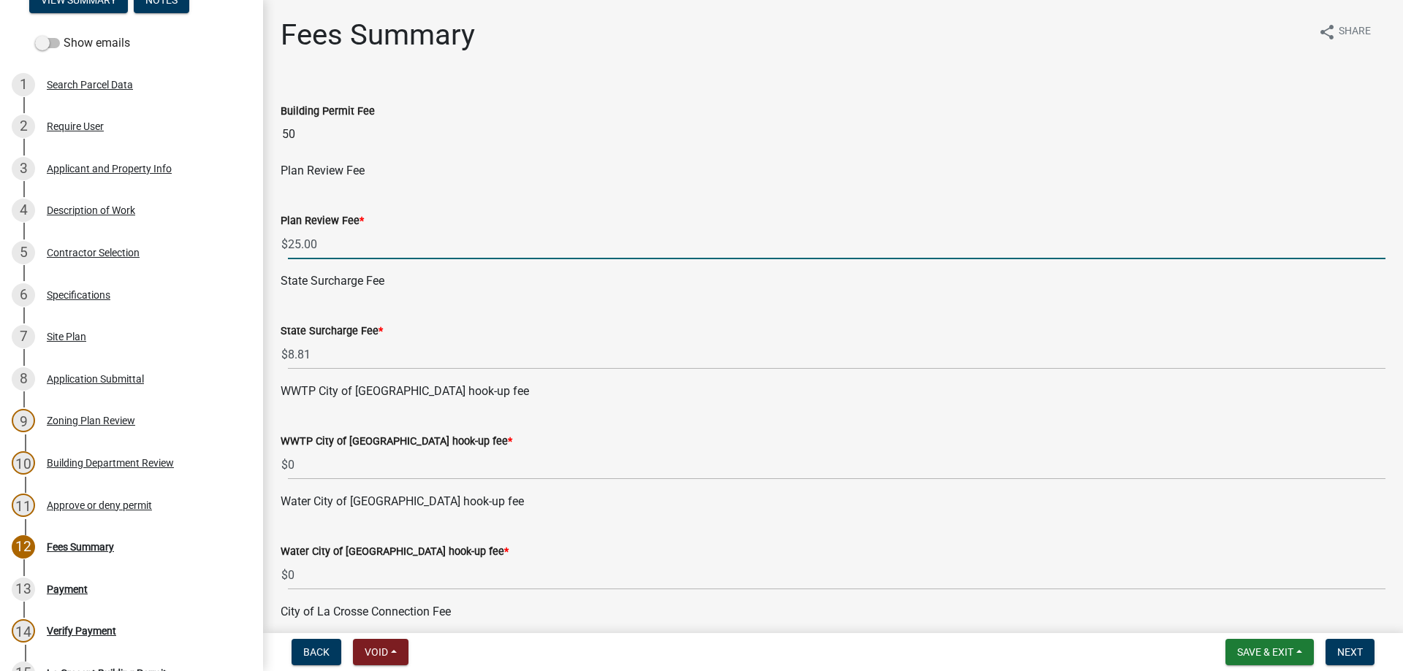
click at [420, 251] on input "25.00" at bounding box center [836, 244] width 1097 height 30
type input "2"
type input "0"
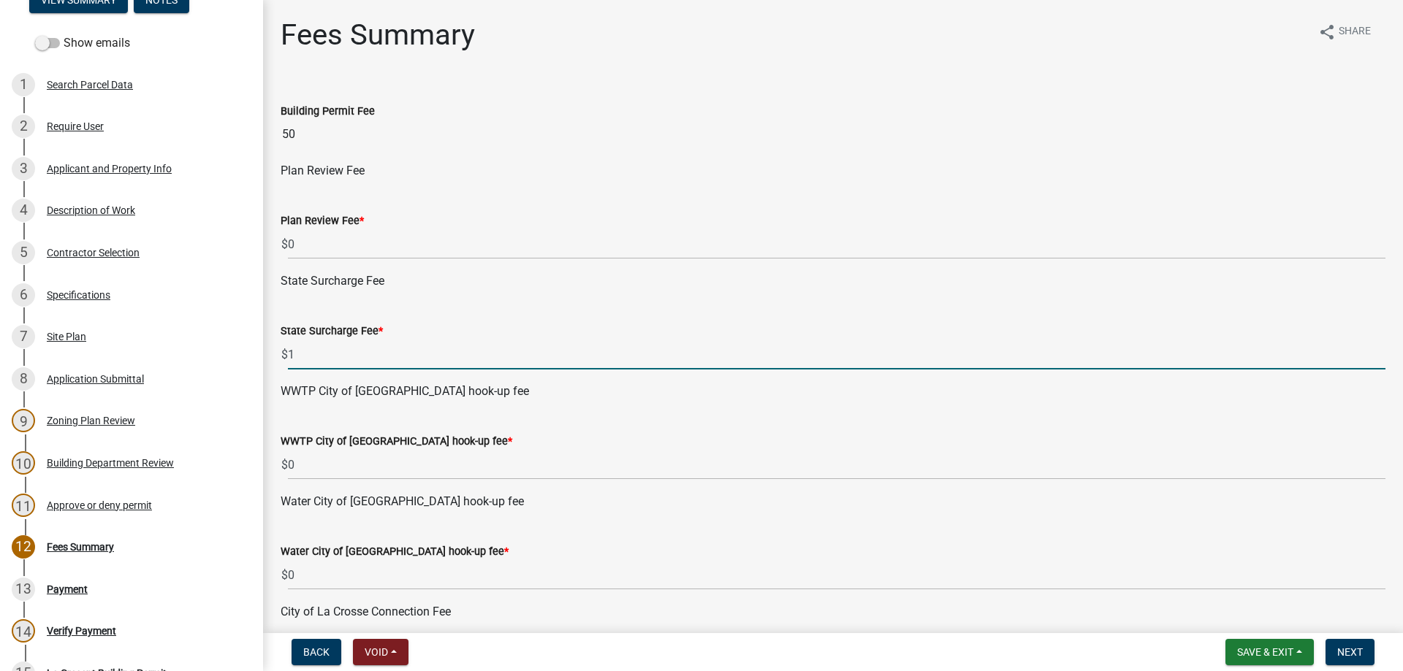
type input "1"
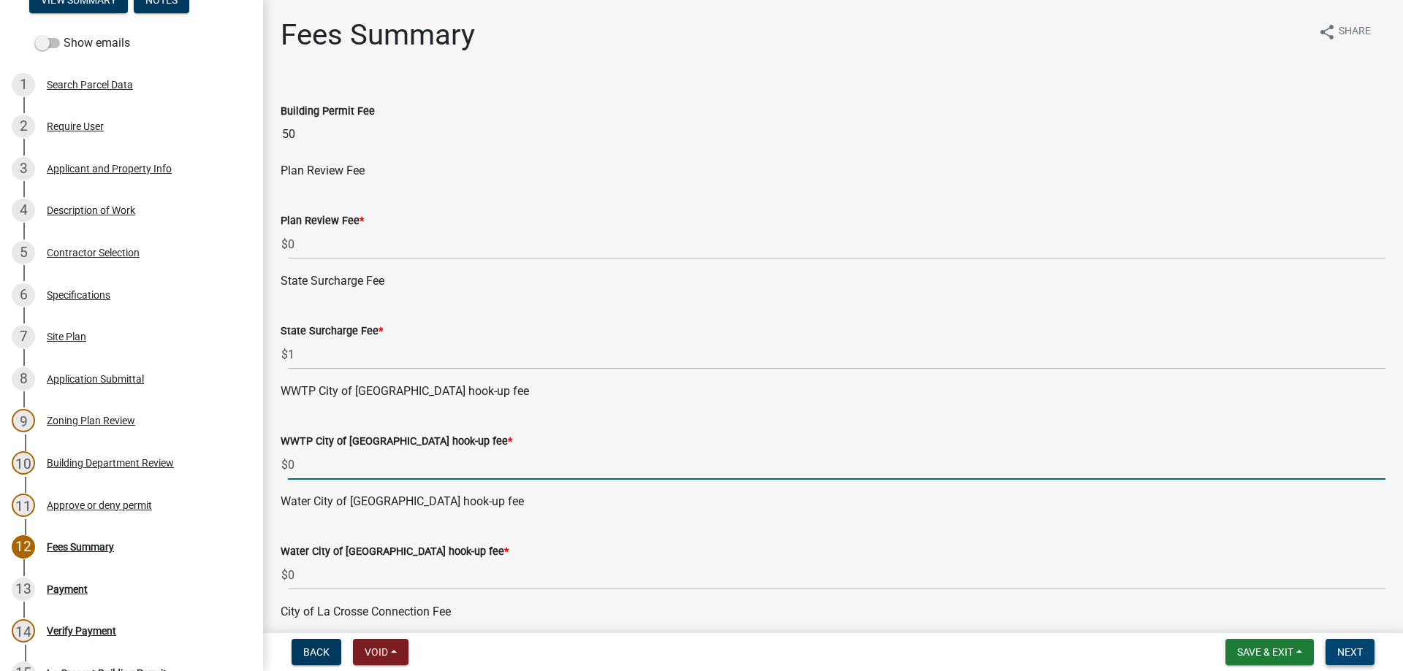
click at [1348, 659] on button "Next" at bounding box center [1349, 652] width 49 height 26
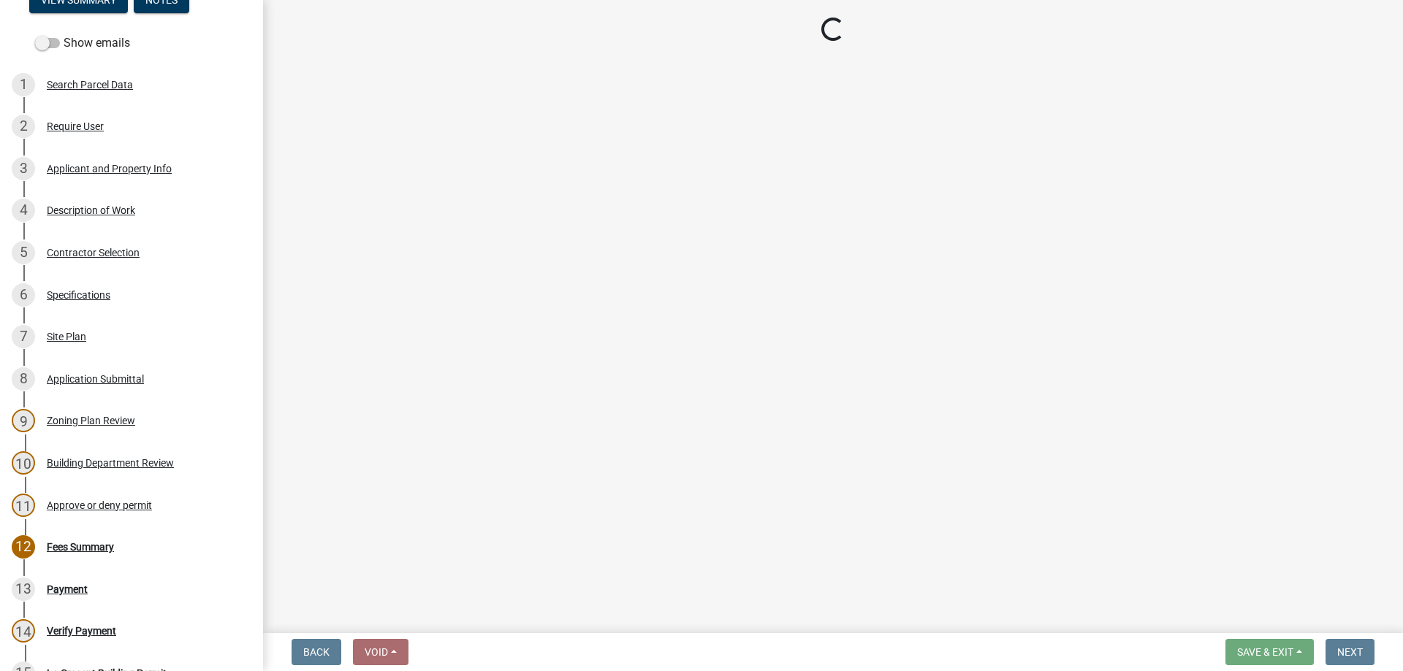
select select "3: 3"
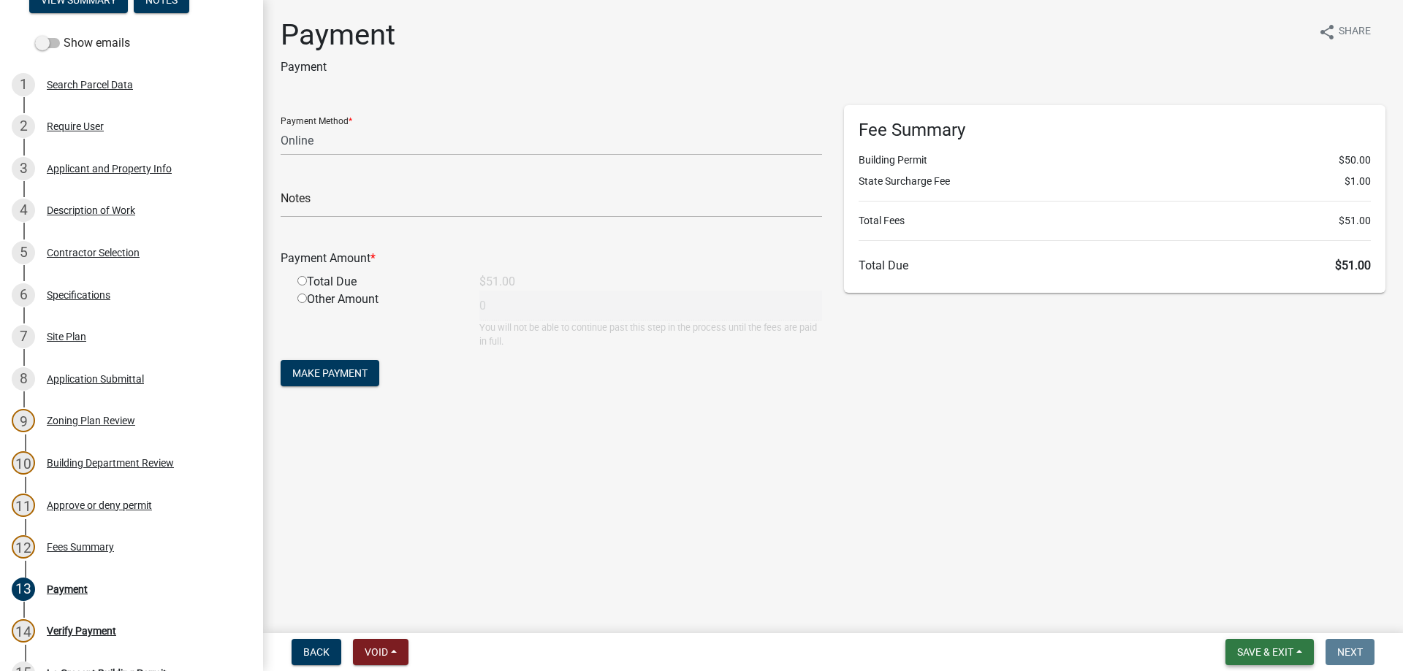
click at [1274, 646] on button "Save & Exit" at bounding box center [1269, 652] width 88 height 26
click at [1253, 609] on button "Save & Exit" at bounding box center [1255, 614] width 117 height 35
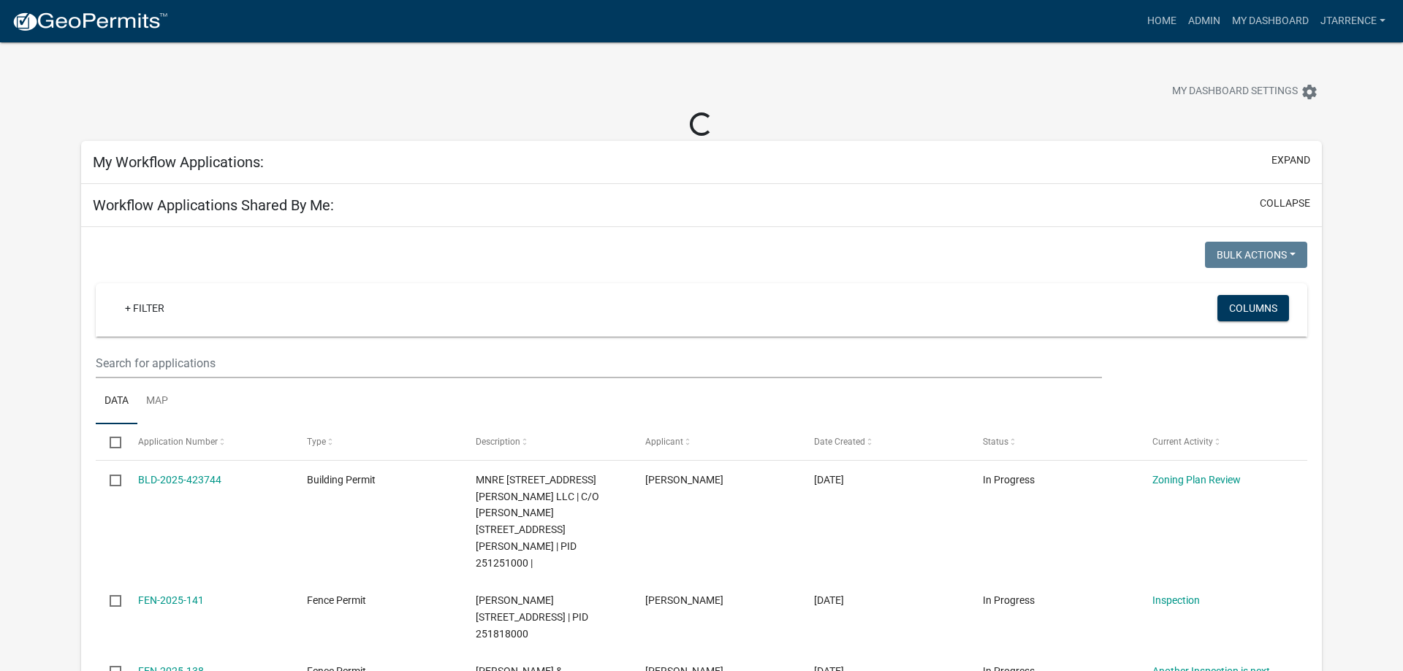
select select "3: 100"
